Goal: Transaction & Acquisition: Purchase product/service

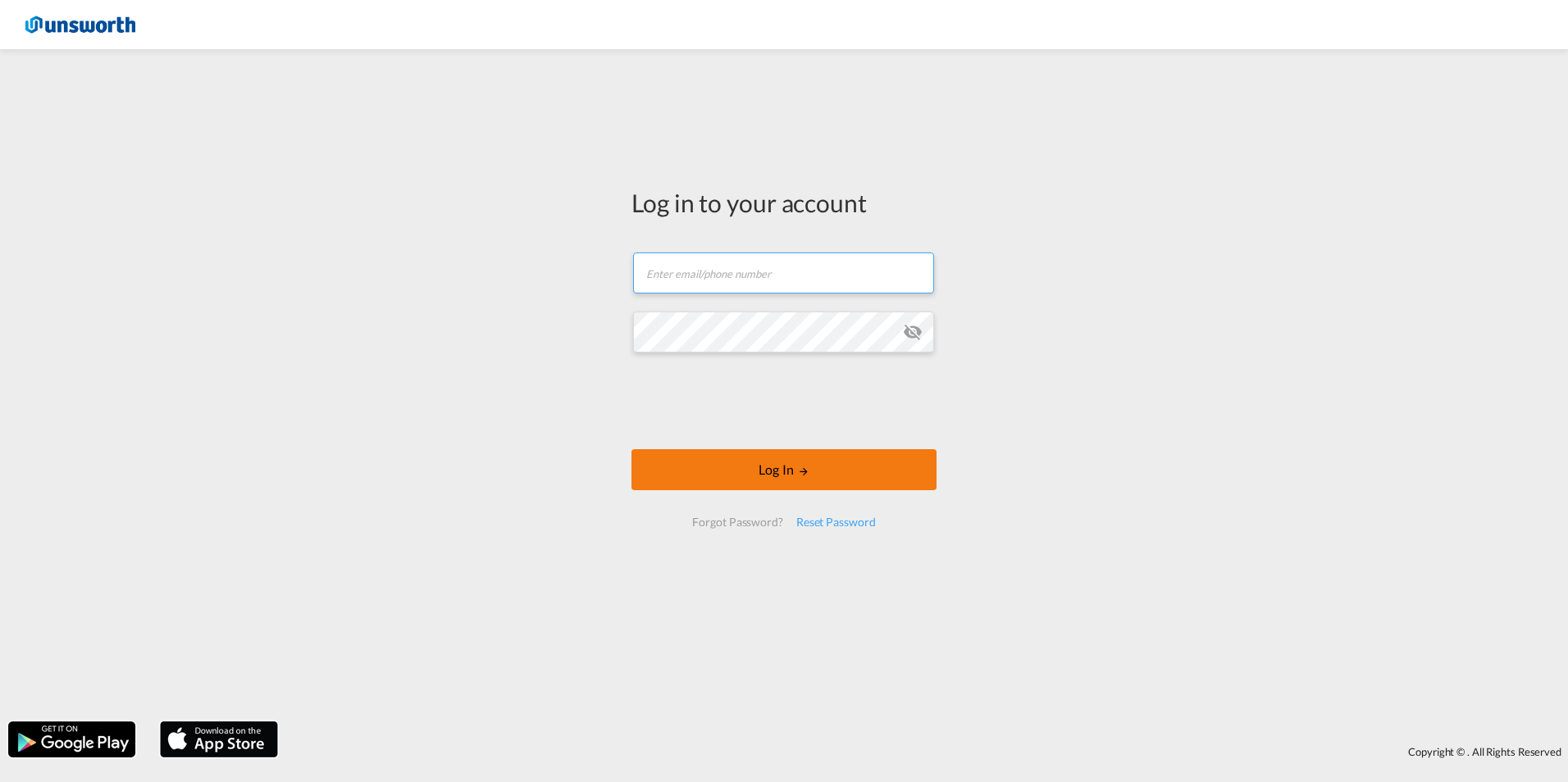
type input "[EMAIL_ADDRESS][PERSON_NAME][DOMAIN_NAME]"
click at [808, 469] on md-icon "LOGIN" at bounding box center [803, 471] width 11 height 11
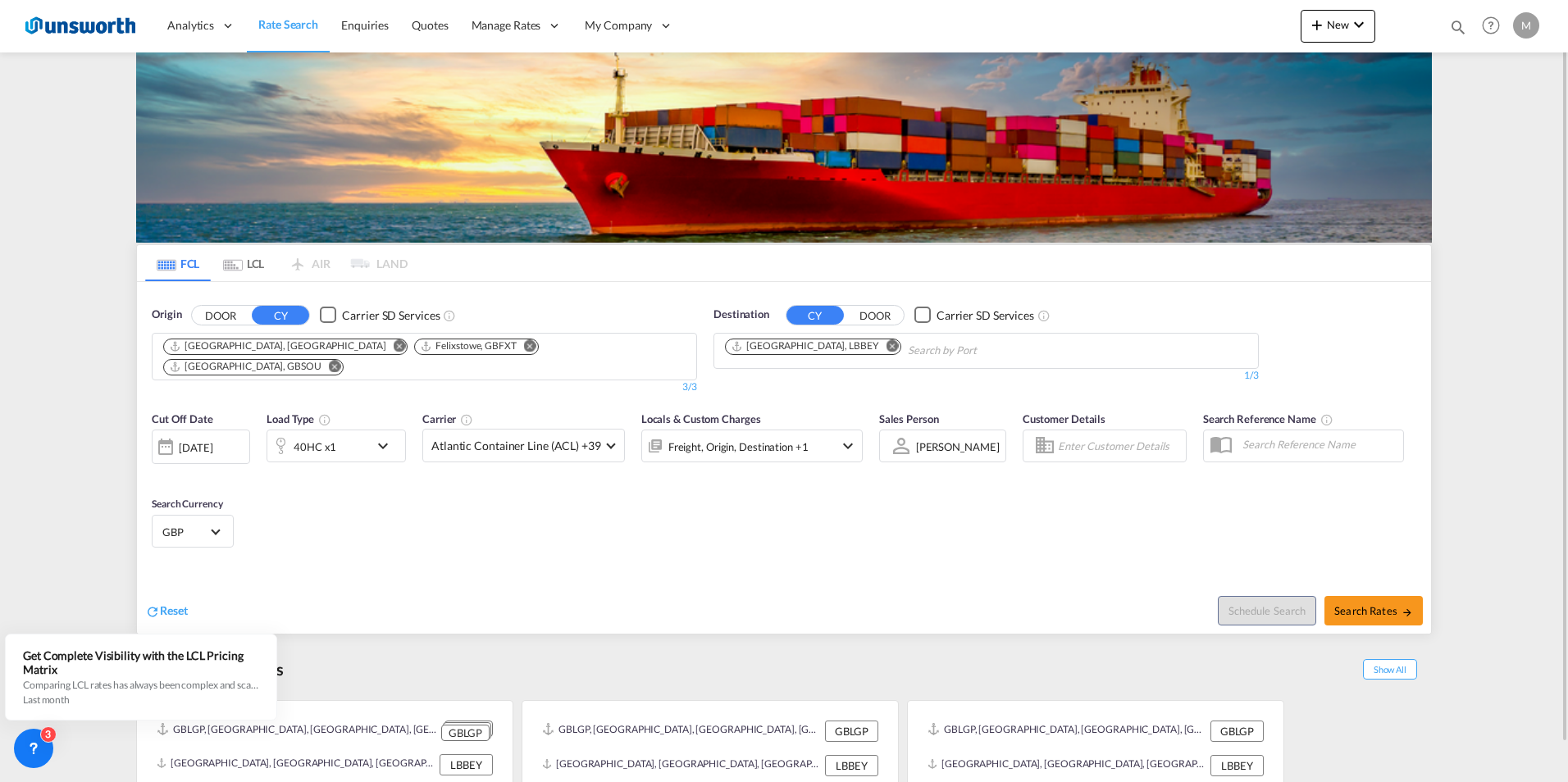
click at [218, 319] on button "DOOR" at bounding box center [220, 315] width 57 height 19
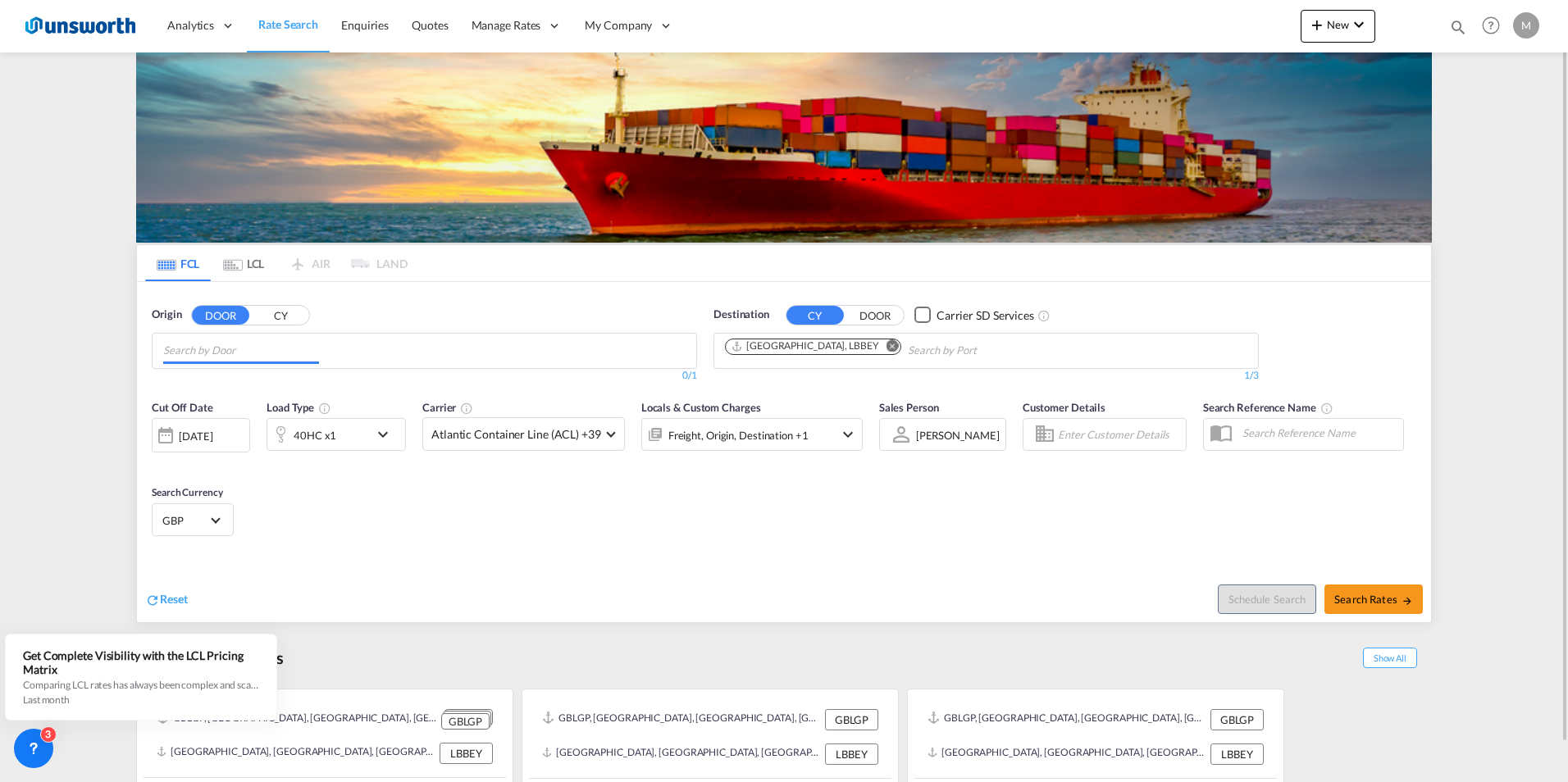
click at [266, 355] on input "Chips input." at bounding box center [241, 350] width 156 height 27
click at [203, 391] on div "Ashfield , NG17 [GEOGRAPHIC_DATA] [GEOGRAPHIC_DATA]-NG17" at bounding box center [290, 387] width 312 height 47
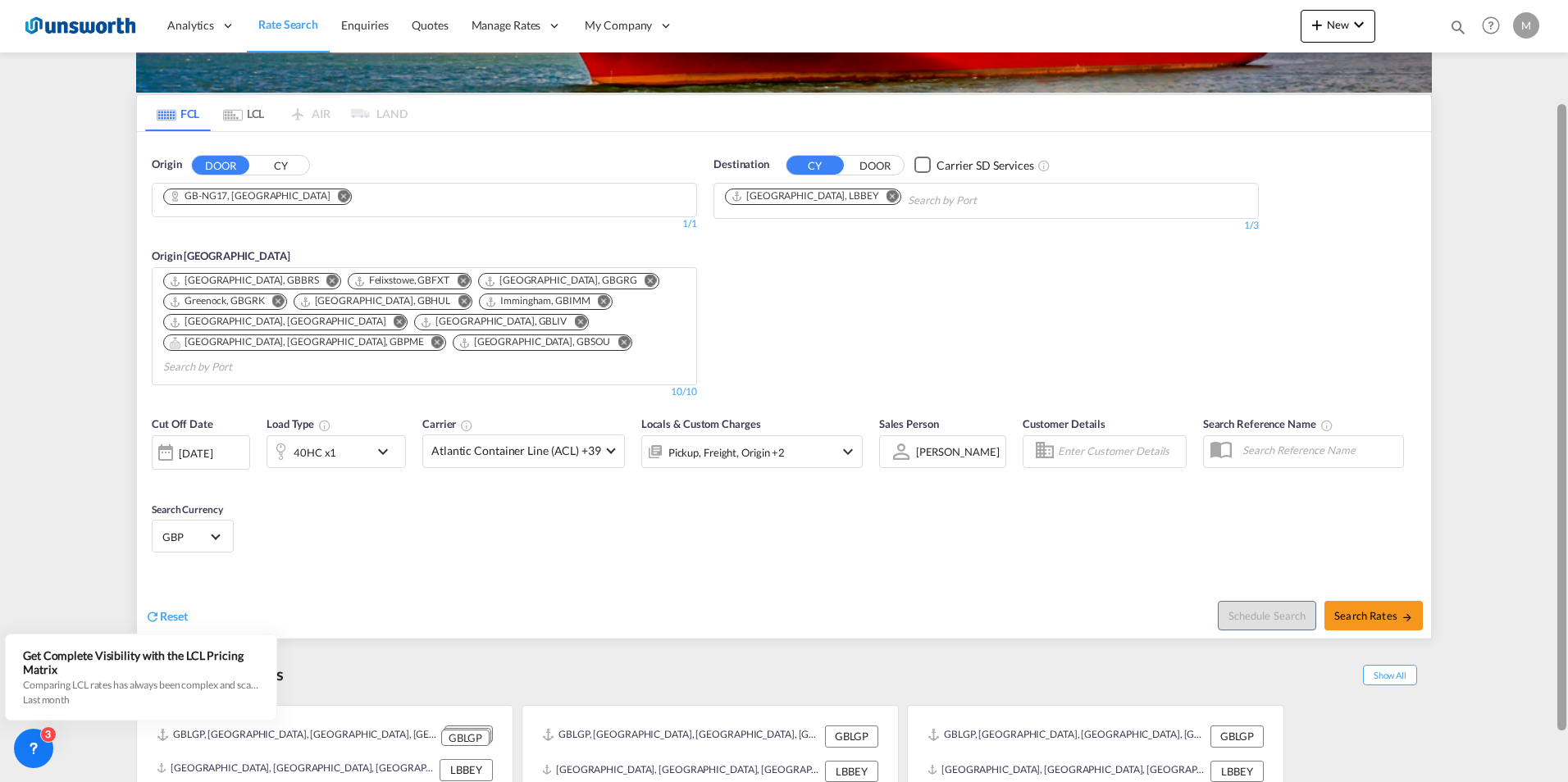
scroll to position [186, 0]
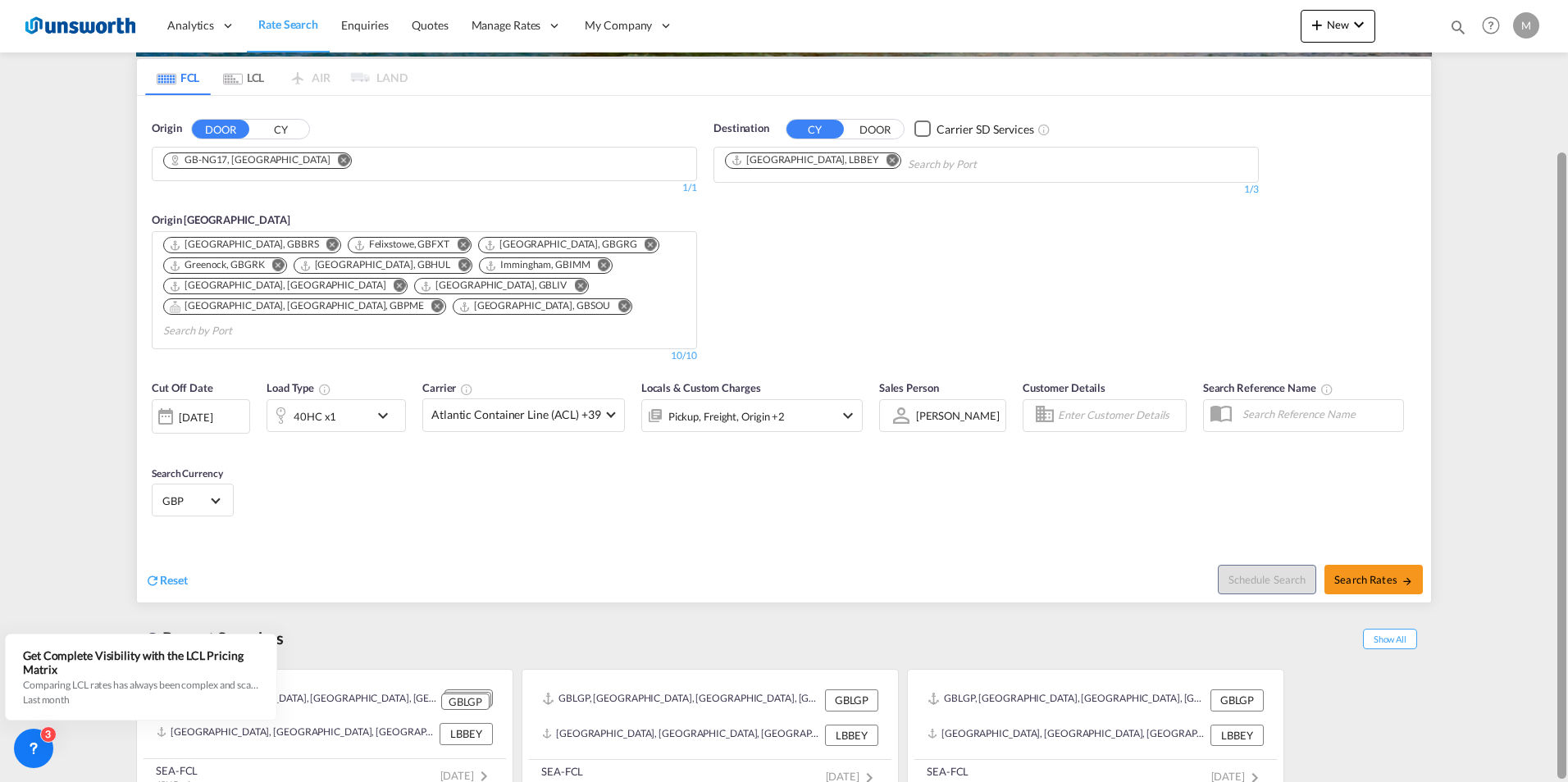
drag, startPoint x: 1565, startPoint y: 340, endPoint x: 1521, endPoint y: 549, distance: 213.6
click at [1521, 549] on md-content "Analytics Reports Dashboard Rate Search Enquiries Quotes" at bounding box center [784, 391] width 1568 height 782
click at [1389, 573] on span "Search Rates" at bounding box center [1373, 579] width 79 height 13
type input "NG17 to LBBEY / [DATE]"
